Goal: Transaction & Acquisition: Purchase product/service

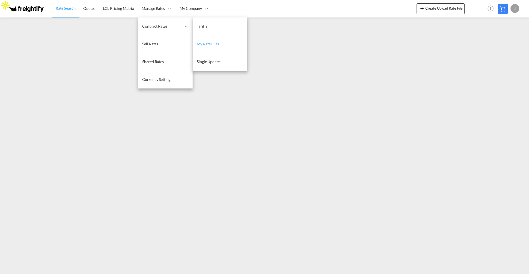
click at [207, 45] on span "My Rate Files" at bounding box center [208, 43] width 22 height 5
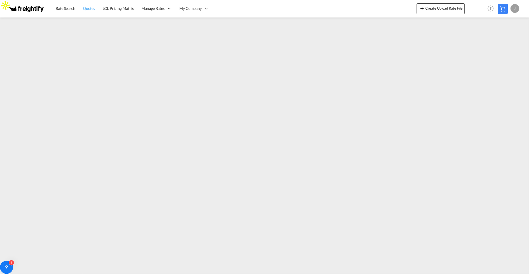
click at [88, 9] on span "Quotes" at bounding box center [89, 8] width 12 height 5
click at [72, 7] on span "Rate Search" at bounding box center [66, 8] width 20 height 5
click at [501, 8] on md-icon at bounding box center [502, 9] width 7 height 7
click at [70, 7] on span "Rate Search" at bounding box center [66, 8] width 20 height 5
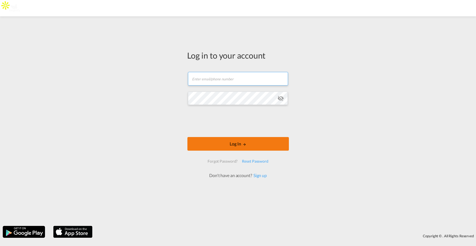
type input "[PERSON_NAME][EMAIL_ADDRESS][DOMAIN_NAME]"
click at [239, 147] on button "Log In" at bounding box center [237, 144] width 101 height 14
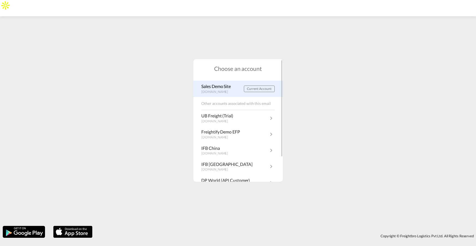
click at [213, 91] on p "demo.freightify.com" at bounding box center [218, 92] width 32 height 5
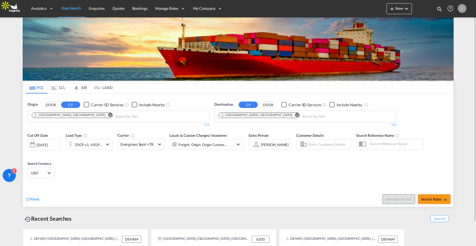
click at [86, 89] on md-tab-item "AIR" at bounding box center [80, 88] width 22 height 12
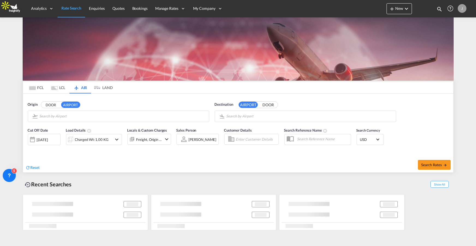
type input "Frankfurt am Main International, Frankfurt-am-Main, FRA"
type input "Shanghai Pudong International, Shanghai, PVG"
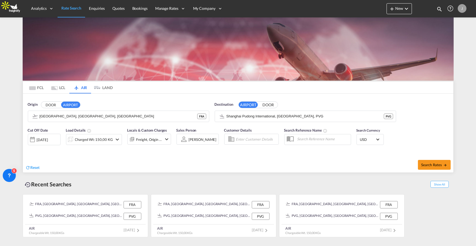
click at [84, 87] on md-tab-item "AIR" at bounding box center [80, 88] width 22 height 12
click at [433, 164] on span "Search Rates" at bounding box center [434, 165] width 26 height 4
type input "FRA to PVG / 8 Sep 2025"
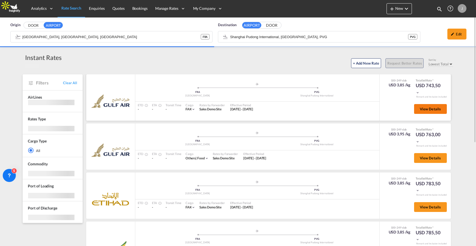
click at [431, 107] on span "View Details" at bounding box center [430, 109] width 21 height 4
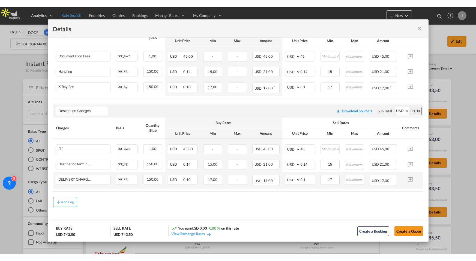
scroll to position [95, 0]
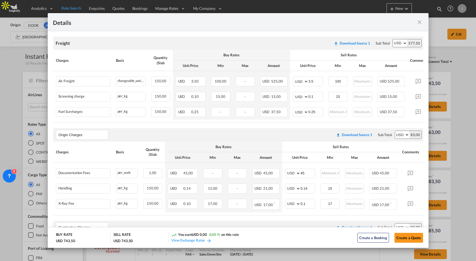
click at [421, 20] on md-icon "icon-close fg-AAA8AD m-0 cursor" at bounding box center [420, 22] width 7 height 7
